Goal: Transaction & Acquisition: Purchase product/service

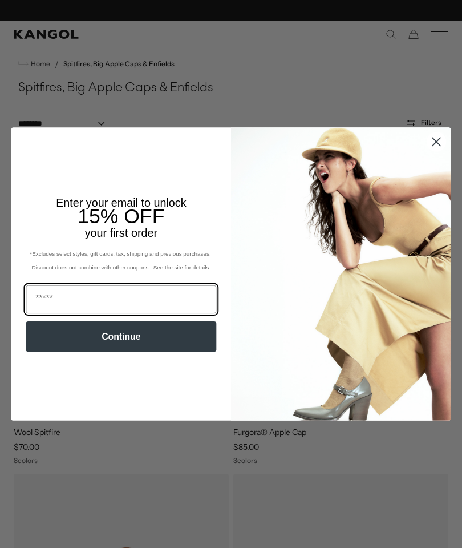
scroll to position [0, 235]
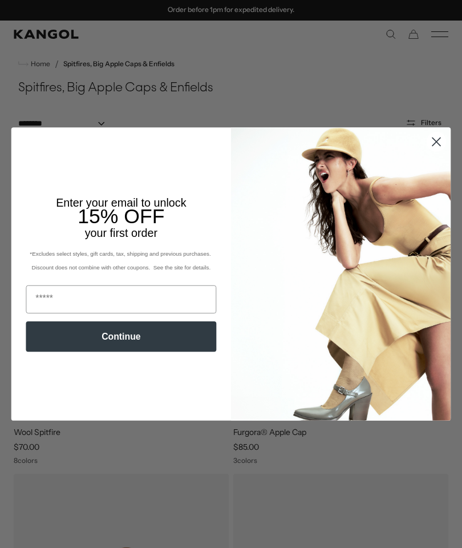
click at [434, 137] on circle "Close dialog" at bounding box center [436, 141] width 19 height 19
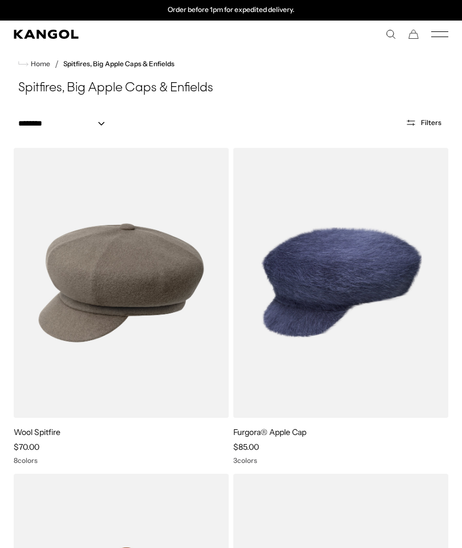
click at [31, 59] on link "Home" at bounding box center [34, 64] width 32 height 10
click at [37, 68] on link "Home" at bounding box center [34, 64] width 32 height 10
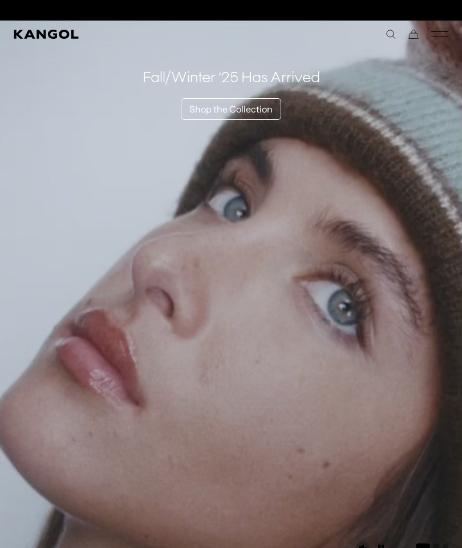
scroll to position [0, 235]
click at [439, 35] on icon "Mobile Menu" at bounding box center [439, 34] width 17 height 10
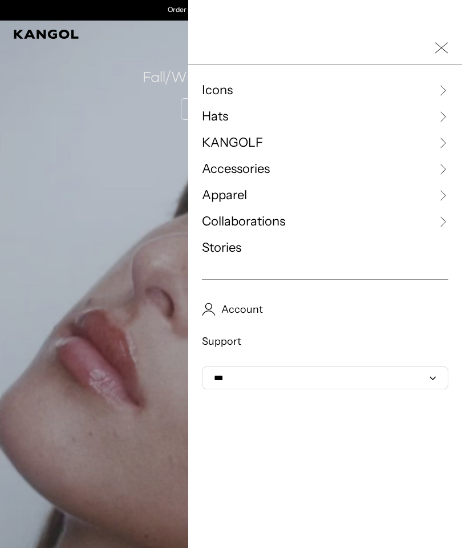
click at [215, 108] on span "Hats" at bounding box center [215, 116] width 26 height 17
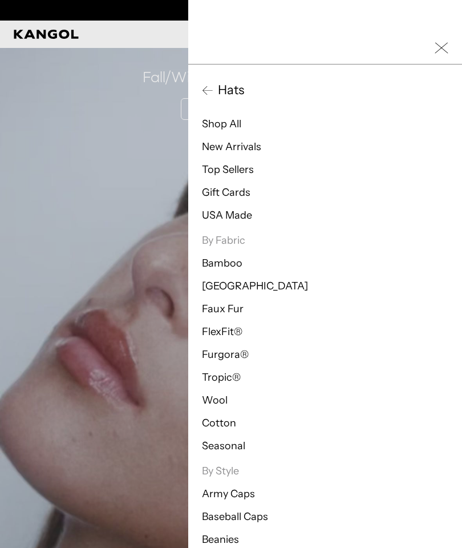
scroll to position [0, 0]
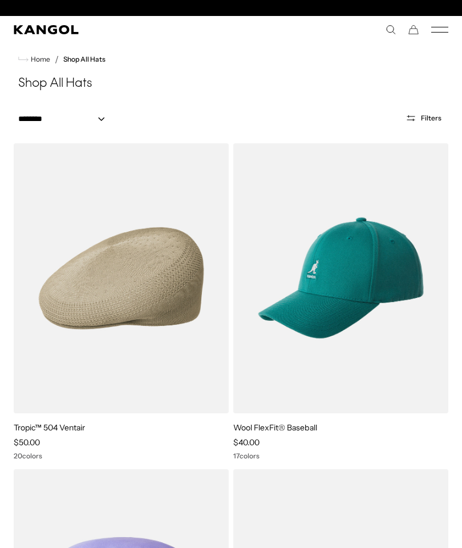
scroll to position [0, 235]
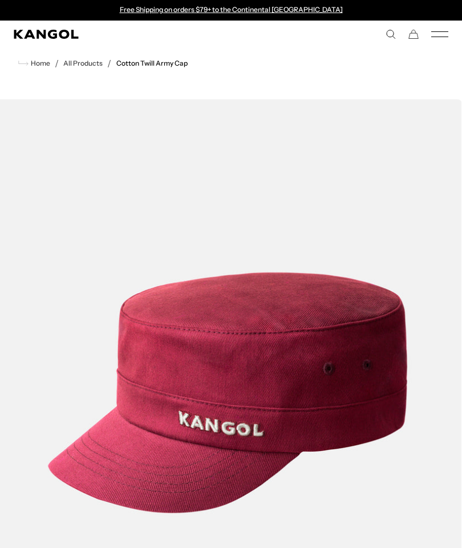
scroll to position [426, 0]
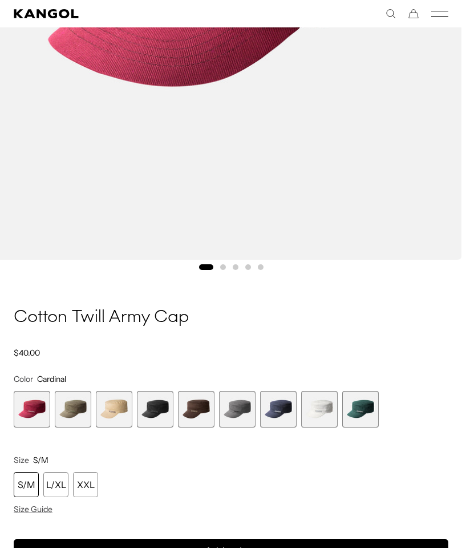
click at [84, 489] on div "XXL" at bounding box center [85, 484] width 25 height 25
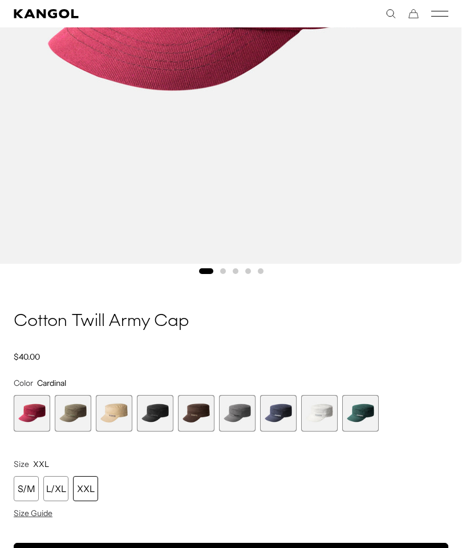
scroll to position [422, 0]
click at [155, 420] on span "4 of 9" at bounding box center [155, 413] width 37 height 37
